Goal: Task Accomplishment & Management: Manage account settings

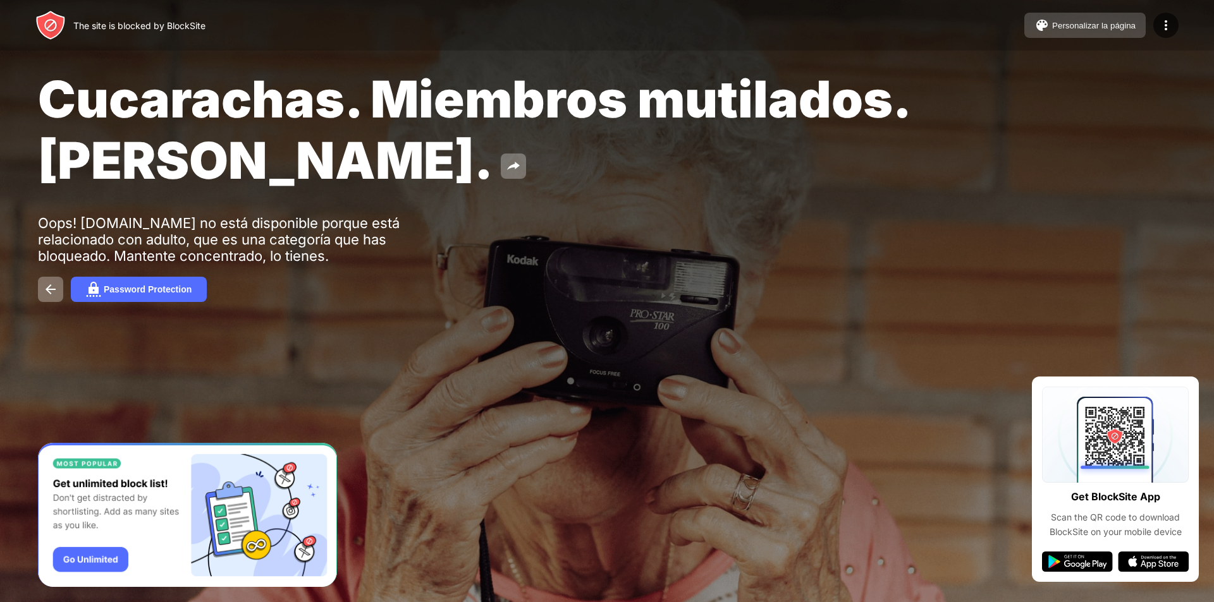
click at [1054, 26] on div "Personalizar la página" at bounding box center [1093, 25] width 83 height 9
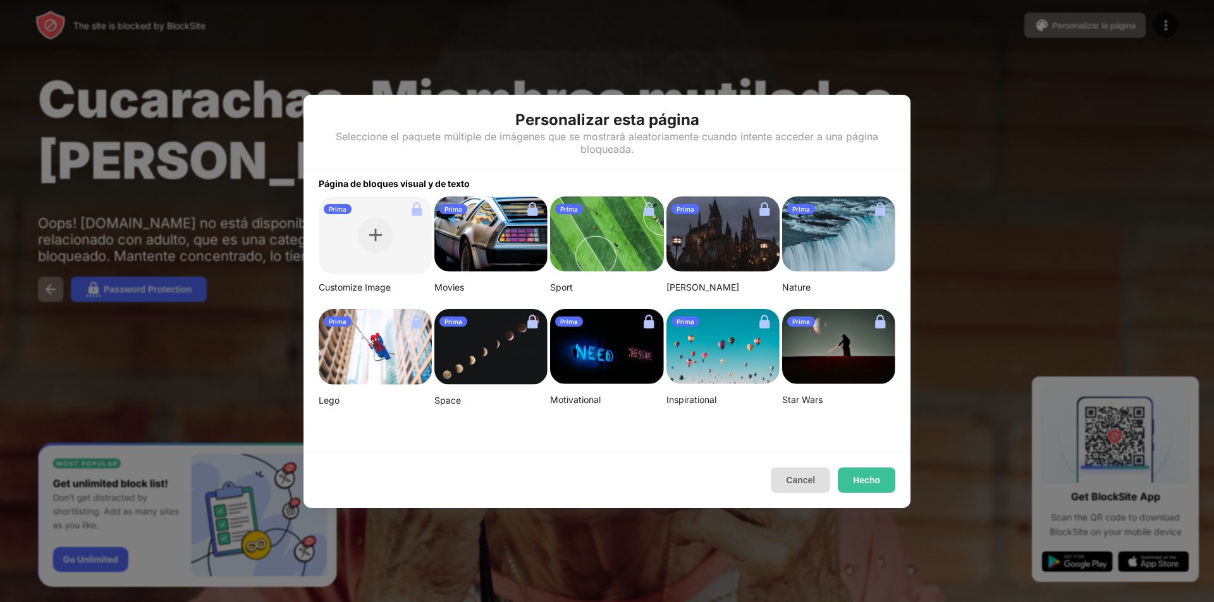
click at [796, 484] on button "Cancel" at bounding box center [800, 480] width 59 height 25
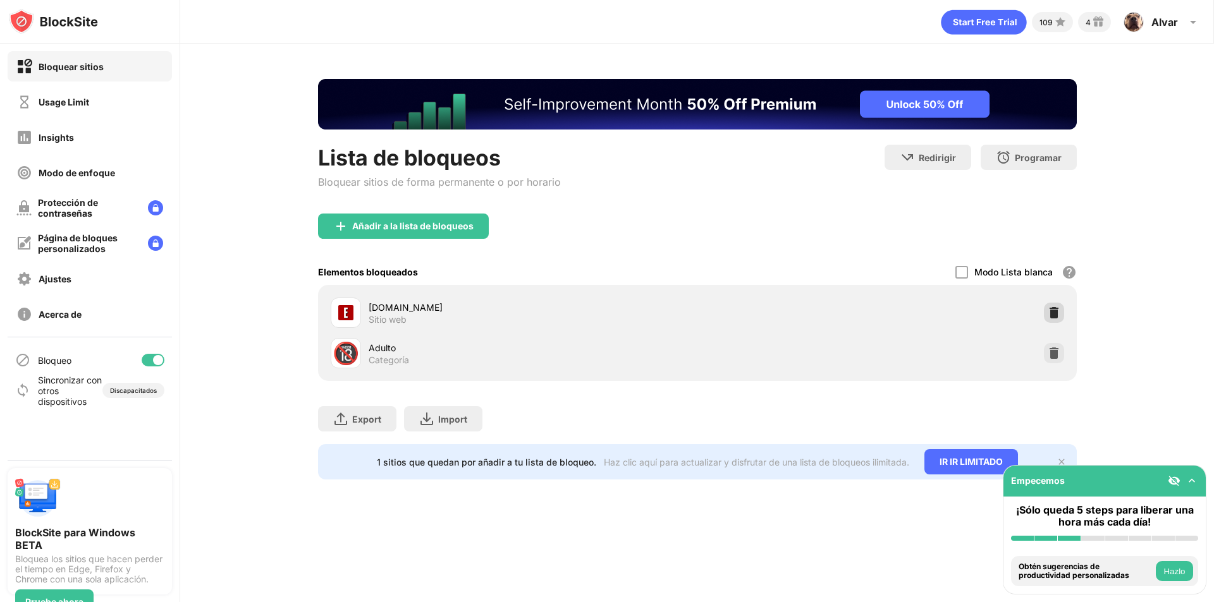
click at [1057, 316] on img at bounding box center [1053, 313] width 13 height 13
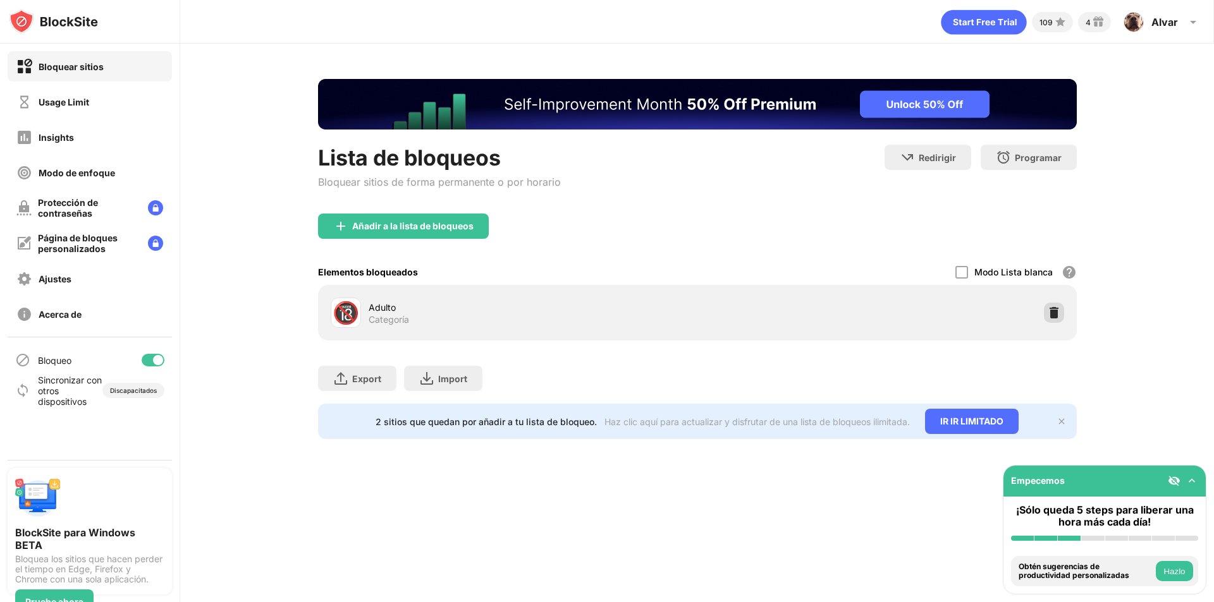
click at [1048, 308] on img at bounding box center [1053, 313] width 13 height 13
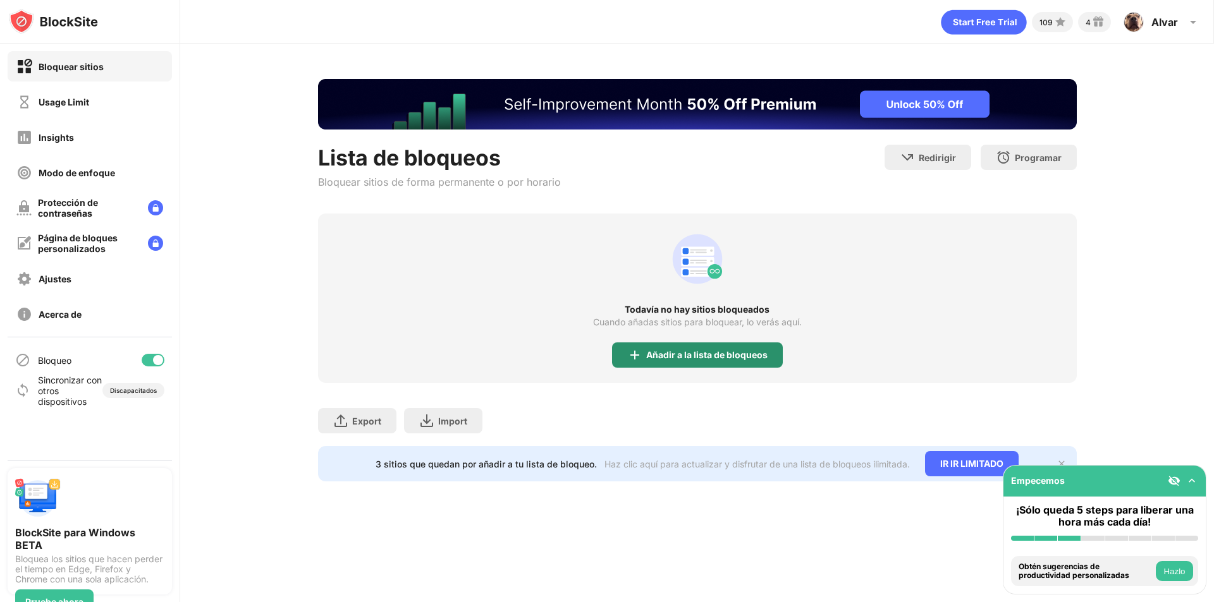
click at [674, 357] on div "Añadir a la lista de bloqueos" at bounding box center [706, 355] width 121 height 10
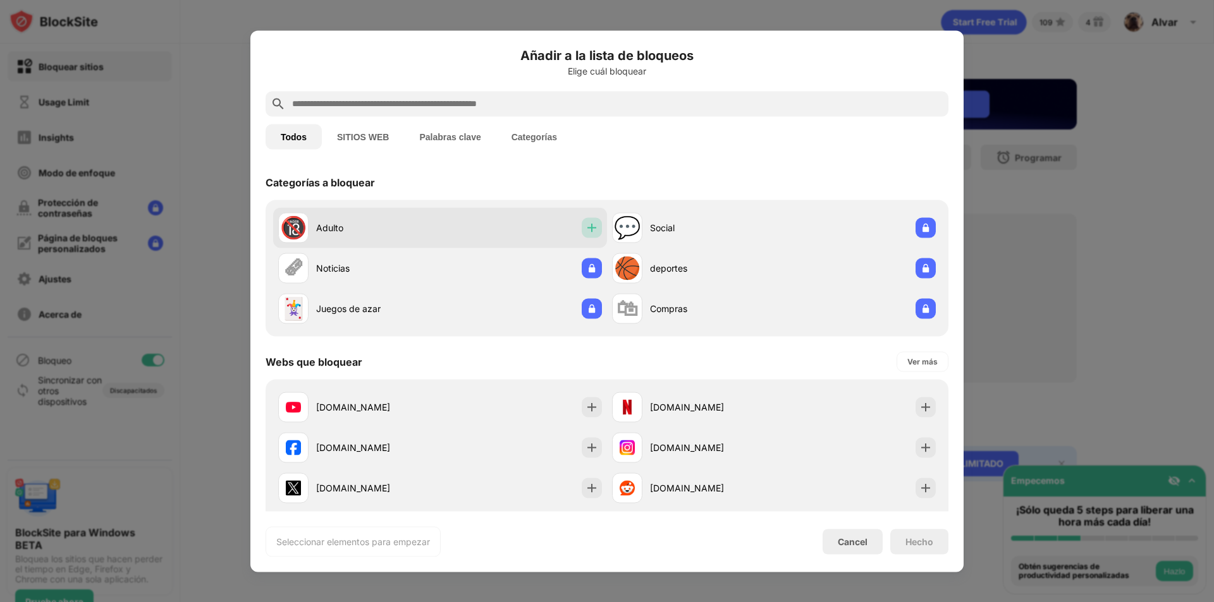
click at [586, 230] on img at bounding box center [591, 227] width 13 height 13
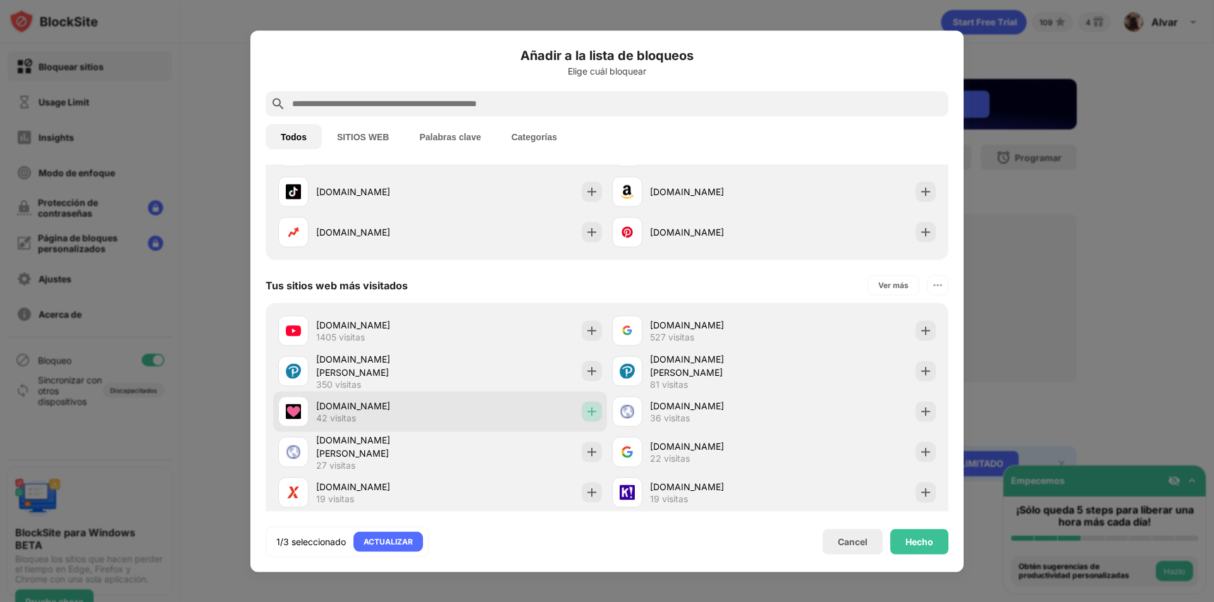
click at [591, 416] on img at bounding box center [591, 411] width 13 height 13
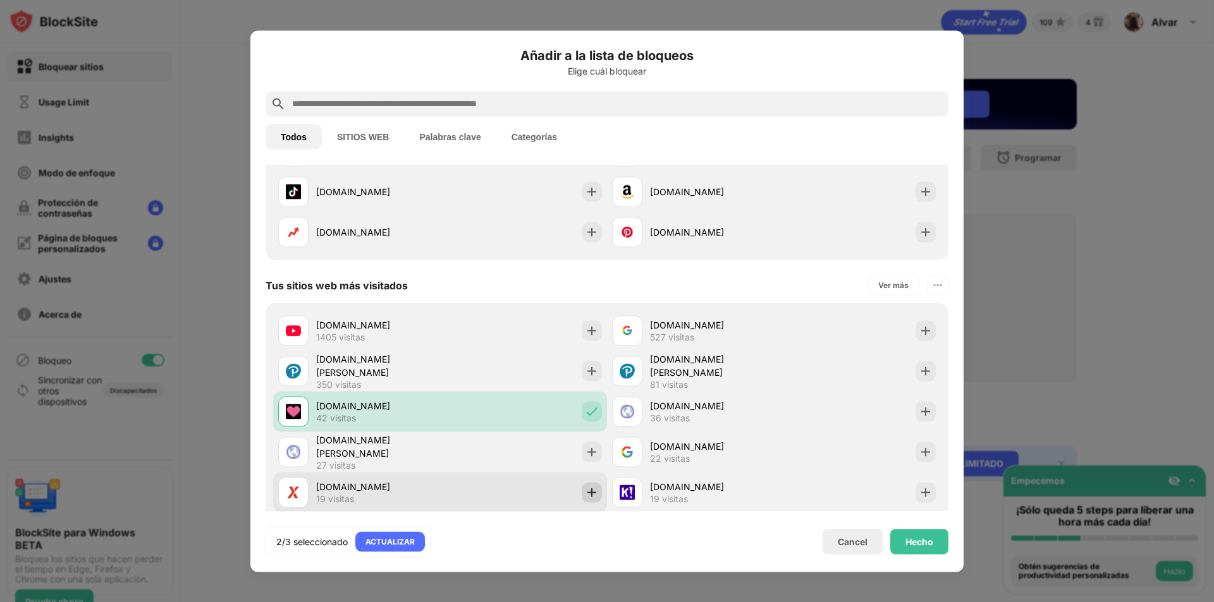
click at [587, 489] on img at bounding box center [591, 492] width 13 height 13
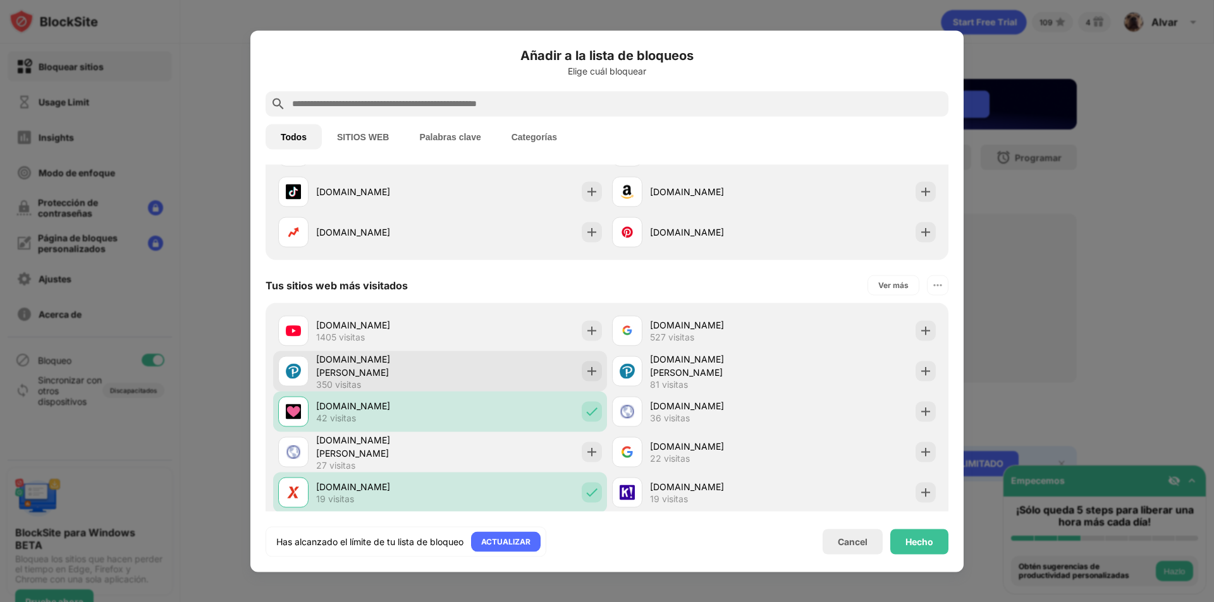
scroll to position [518, 0]
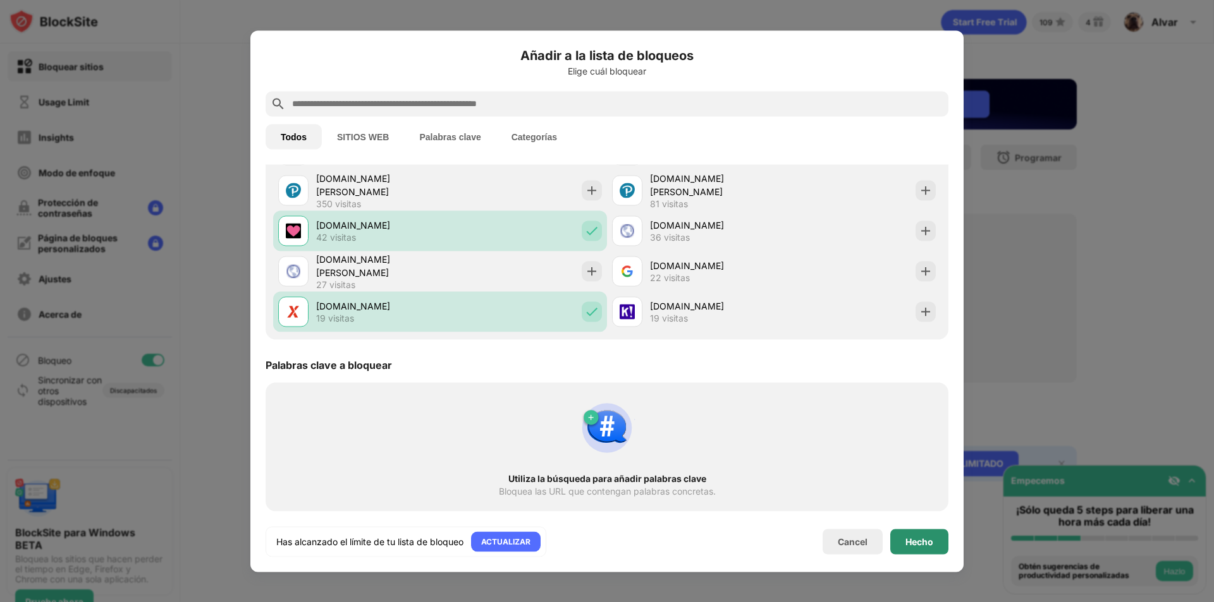
click at [906, 545] on div "Hecho" at bounding box center [919, 542] width 28 height 10
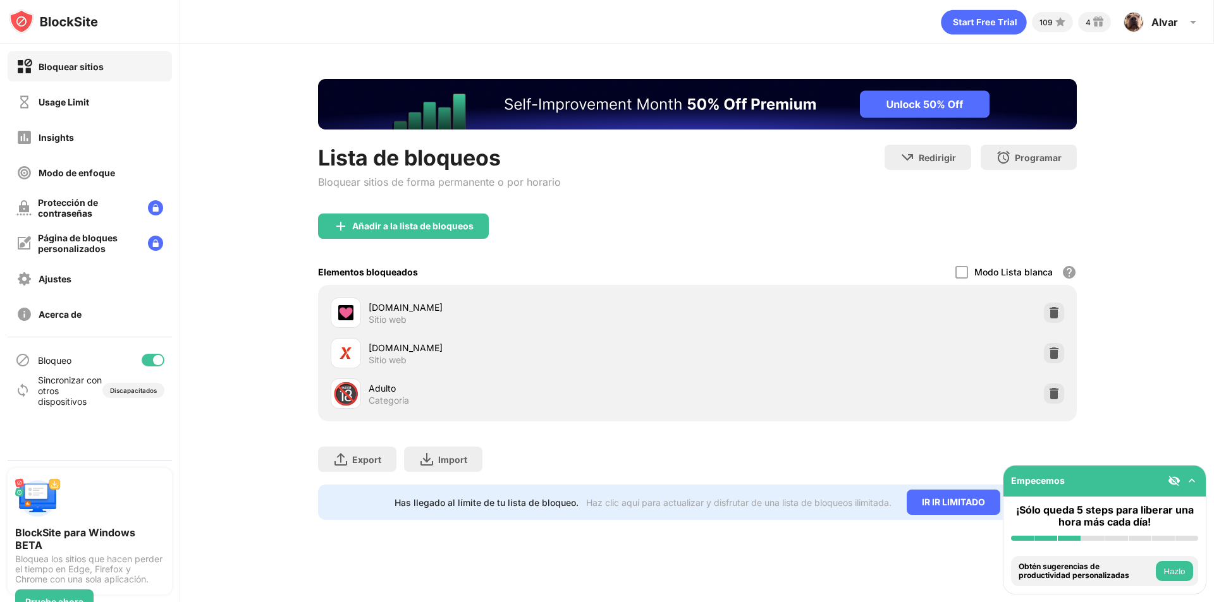
scroll to position [538, 0]
